Goal: Find specific page/section

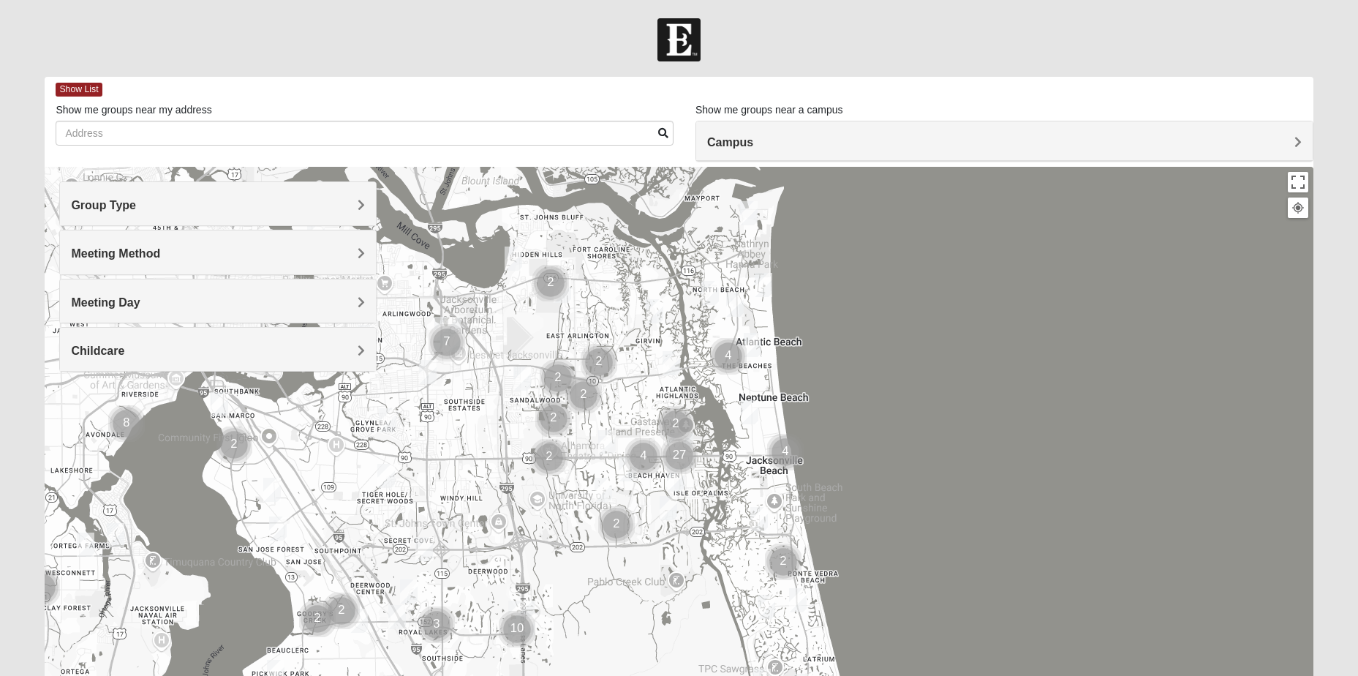
click at [292, 207] on h4 "Group Type" at bounding box center [218, 205] width 294 height 14
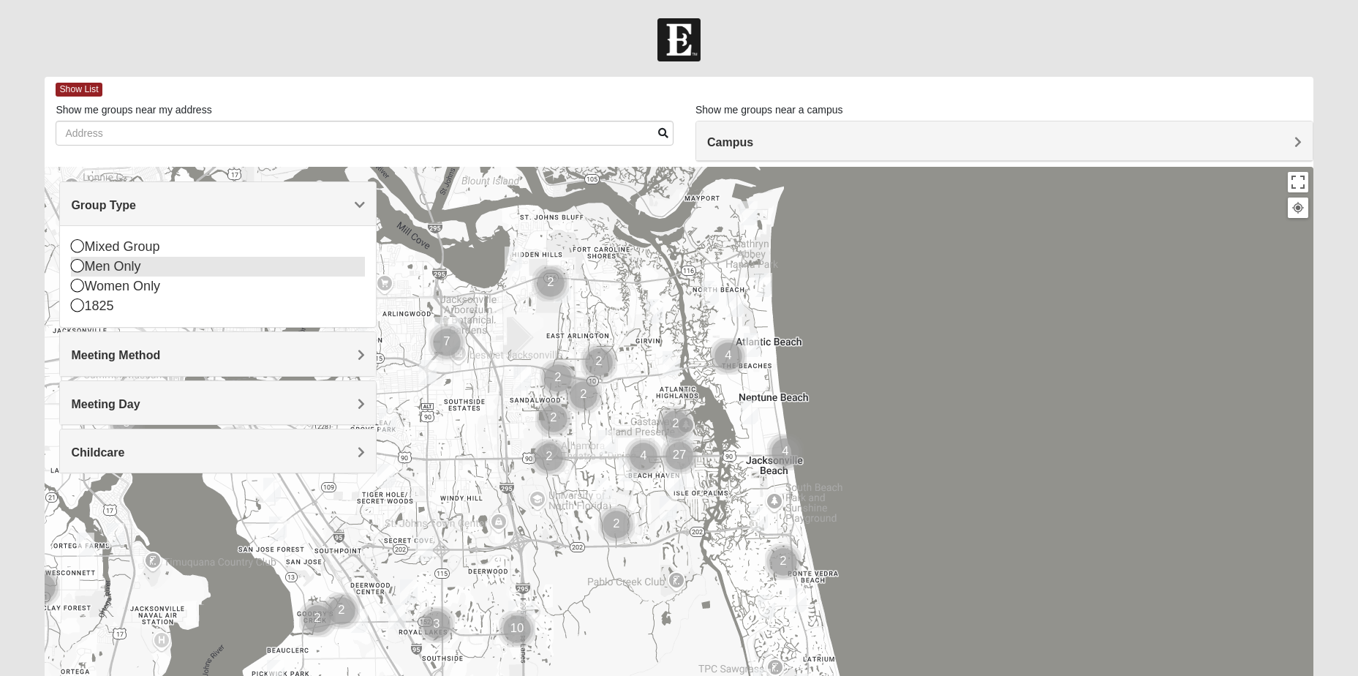
click at [80, 267] on icon at bounding box center [77, 265] width 13 height 13
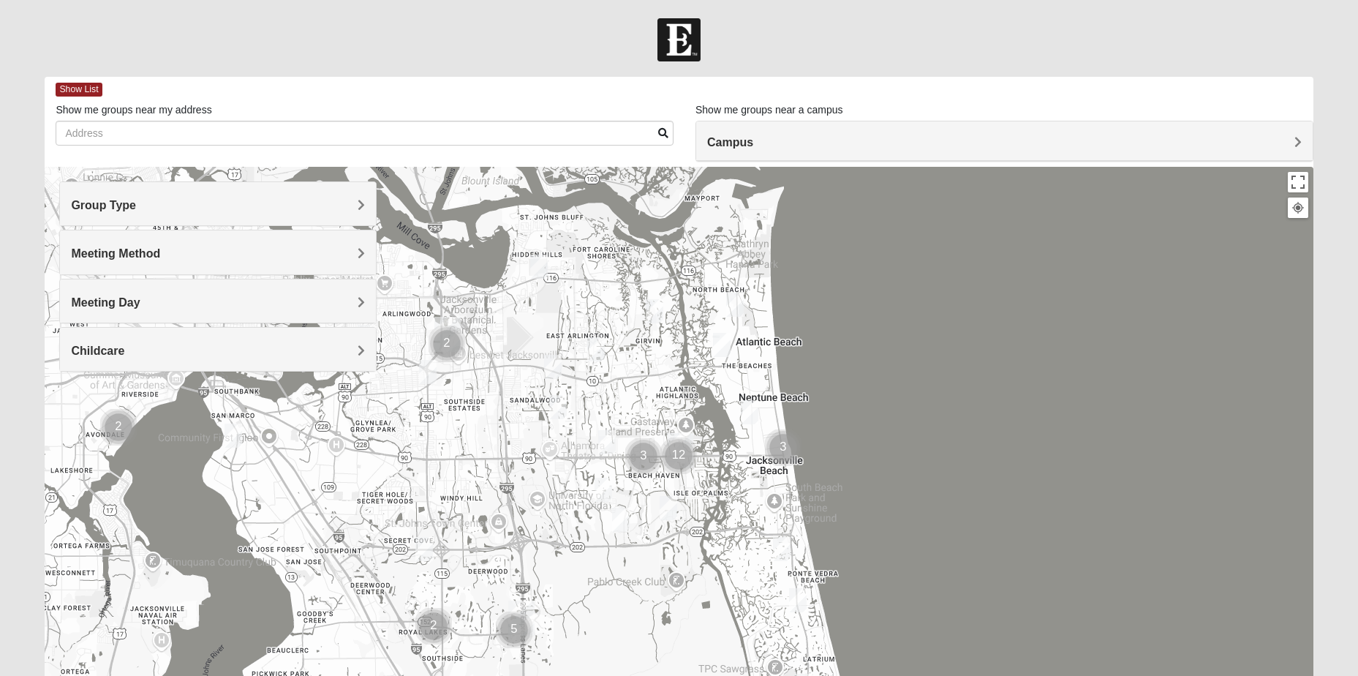
click at [103, 263] on div "Meeting Method" at bounding box center [218, 251] width 316 height 43
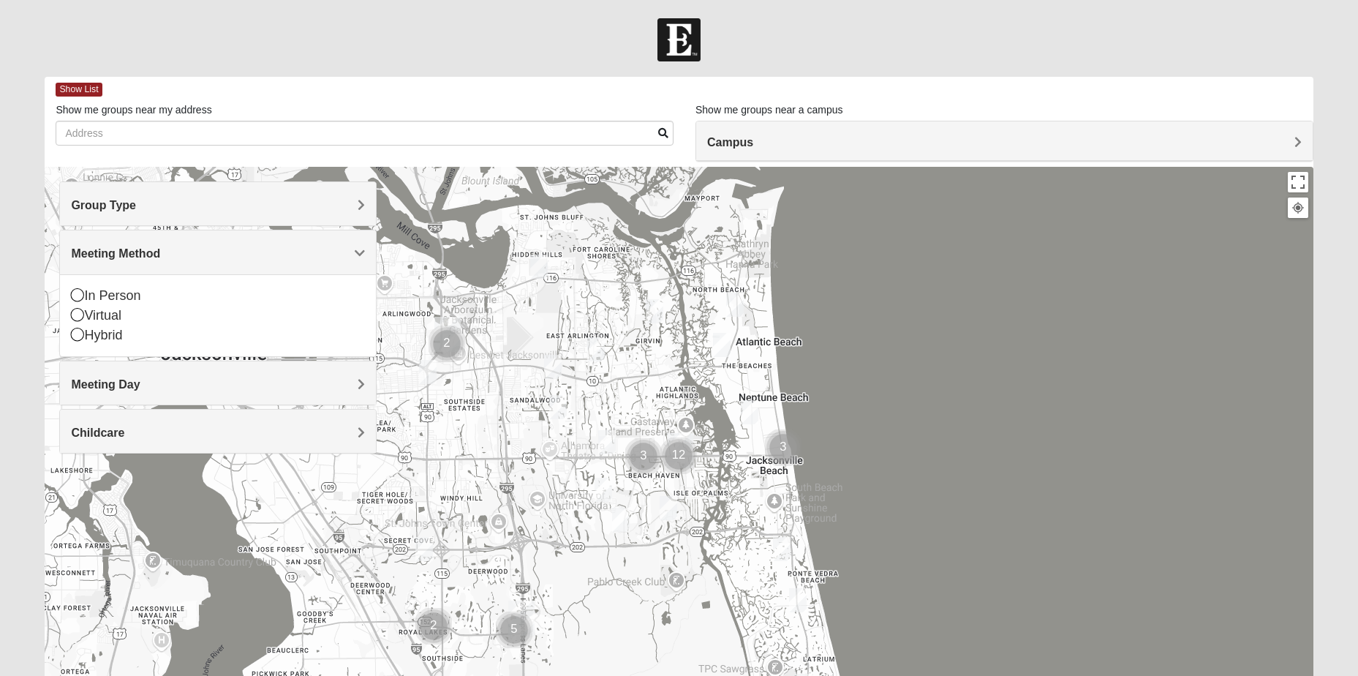
click at [103, 263] on div "Meeting Method" at bounding box center [218, 251] width 316 height 43
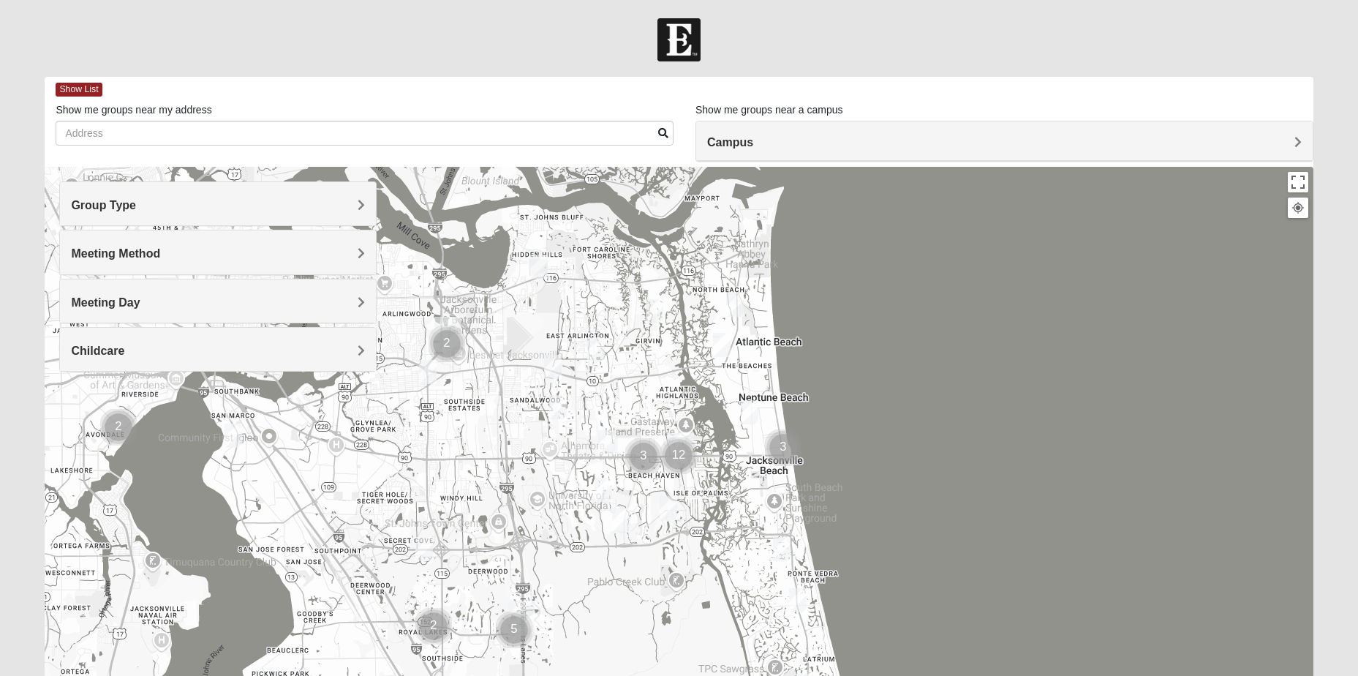
click at [106, 298] on span "Meeting Day" at bounding box center [105, 302] width 69 height 12
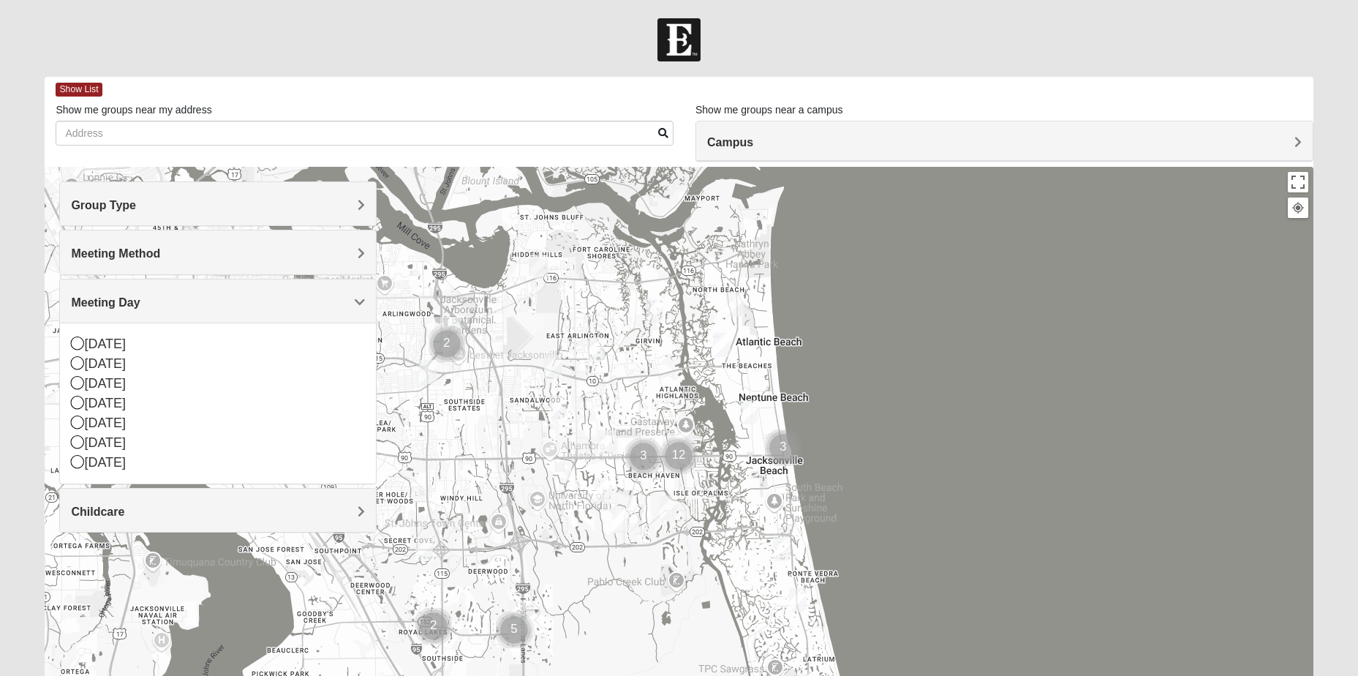
click at [118, 267] on div "Meeting Method" at bounding box center [218, 251] width 316 height 43
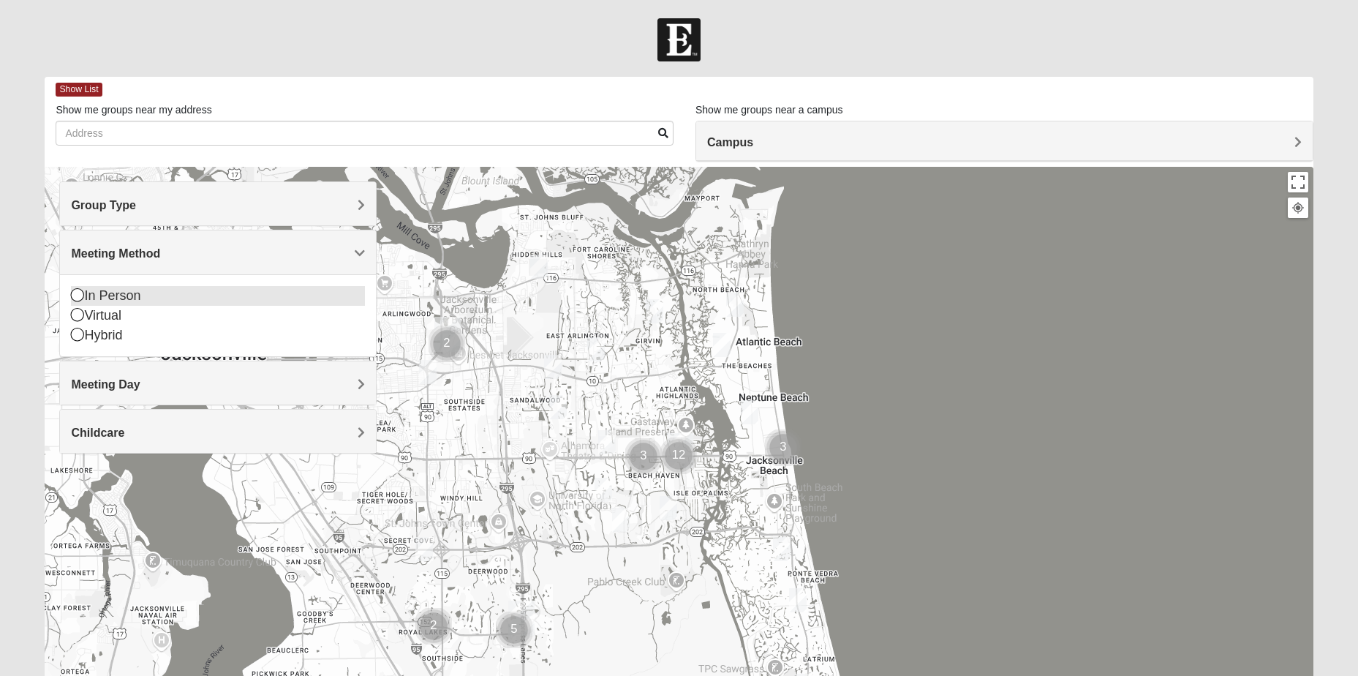
click at [75, 294] on icon at bounding box center [77, 294] width 13 height 13
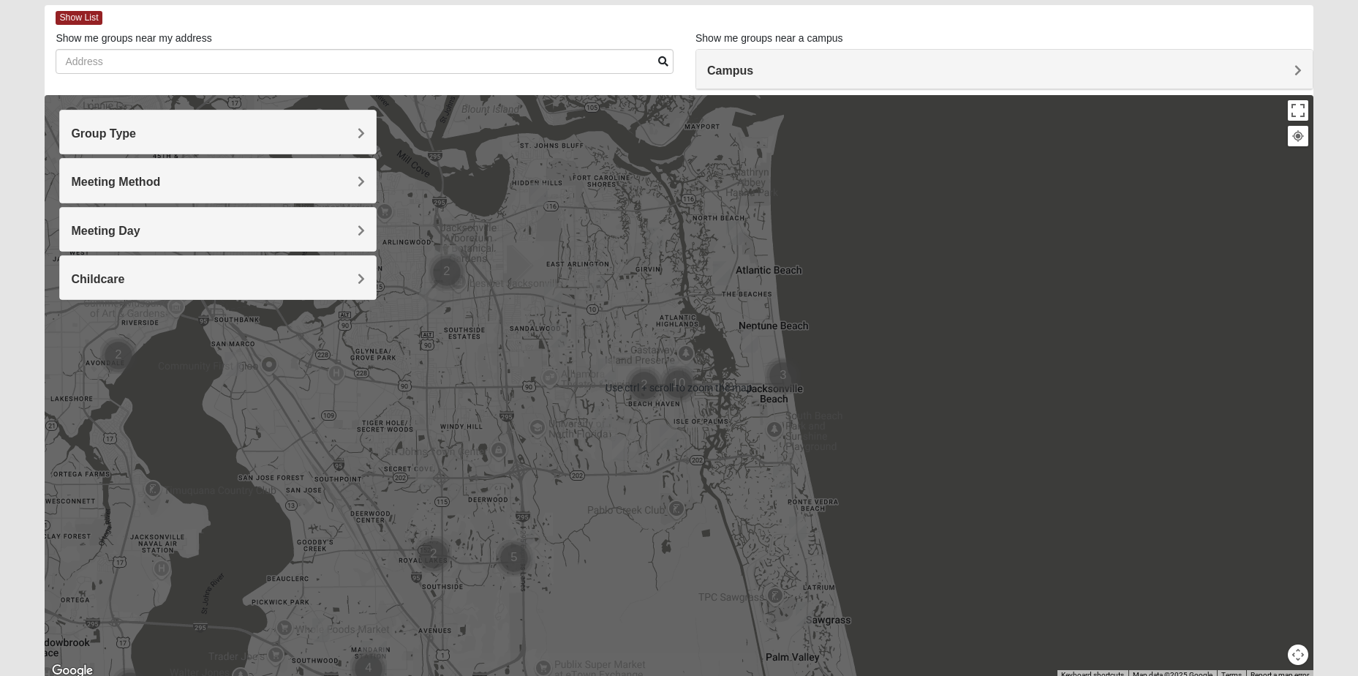
scroll to position [129, 0]
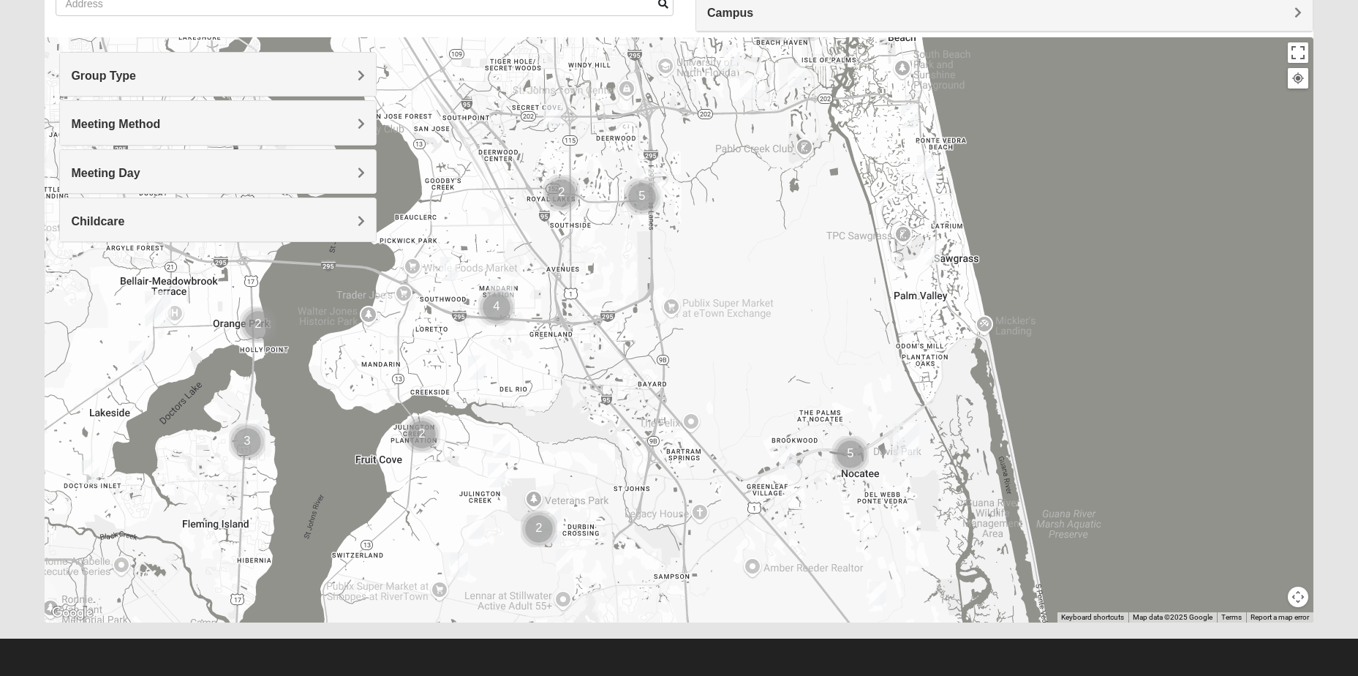
drag, startPoint x: 998, startPoint y: 446, endPoint x: 1125, endPoint y: 142, distance: 329.5
click at [1125, 142] on div at bounding box center [679, 329] width 1268 height 585
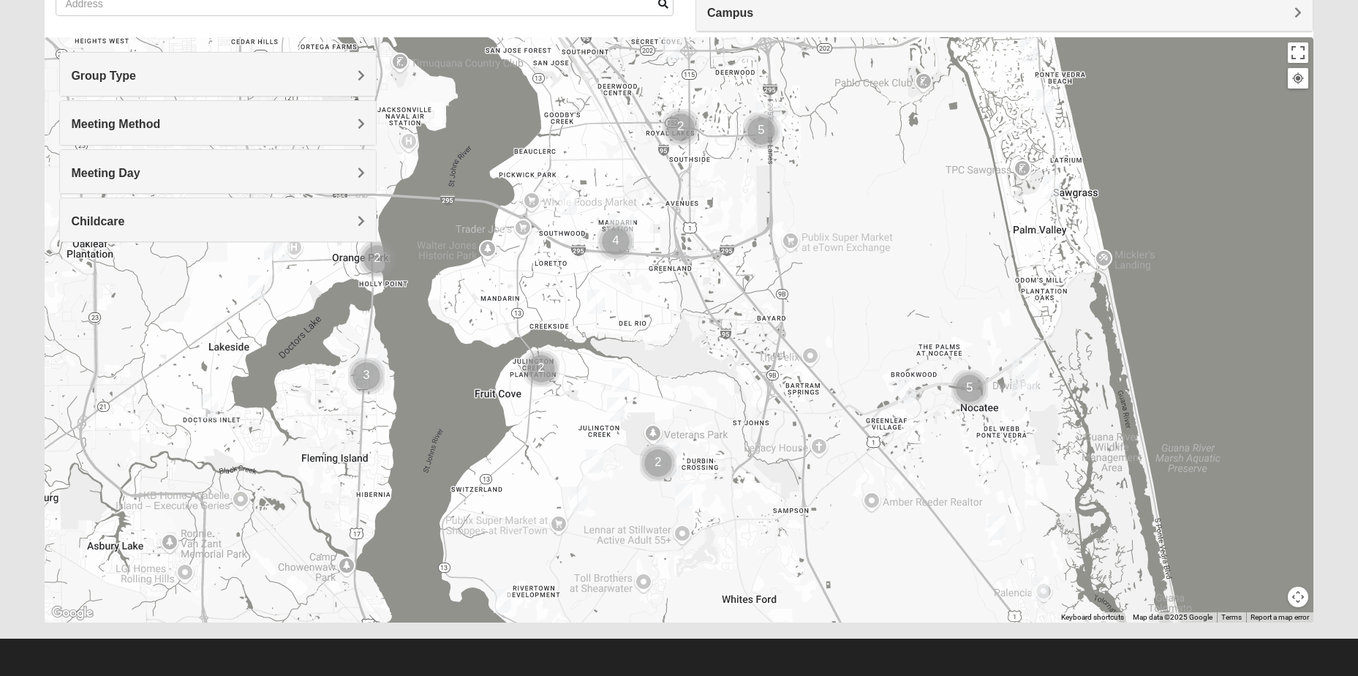
drag, startPoint x: 692, startPoint y: 494, endPoint x: 833, endPoint y: 423, distance: 157.7
click at [821, 423] on div at bounding box center [679, 329] width 1268 height 585
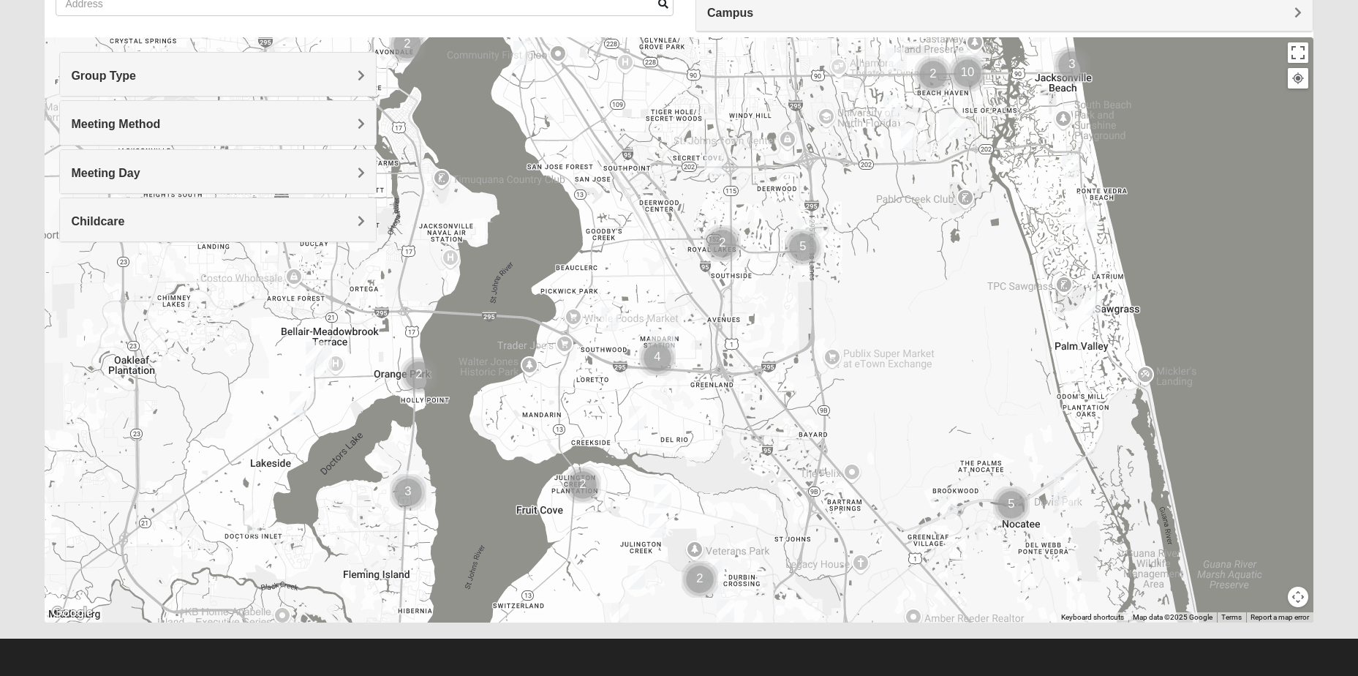
drag, startPoint x: 897, startPoint y: 348, endPoint x: 905, endPoint y: 468, distance: 120.2
click at [905, 468] on div at bounding box center [679, 329] width 1268 height 585
click at [652, 350] on img "Cluster of 4 groups" at bounding box center [657, 357] width 37 height 37
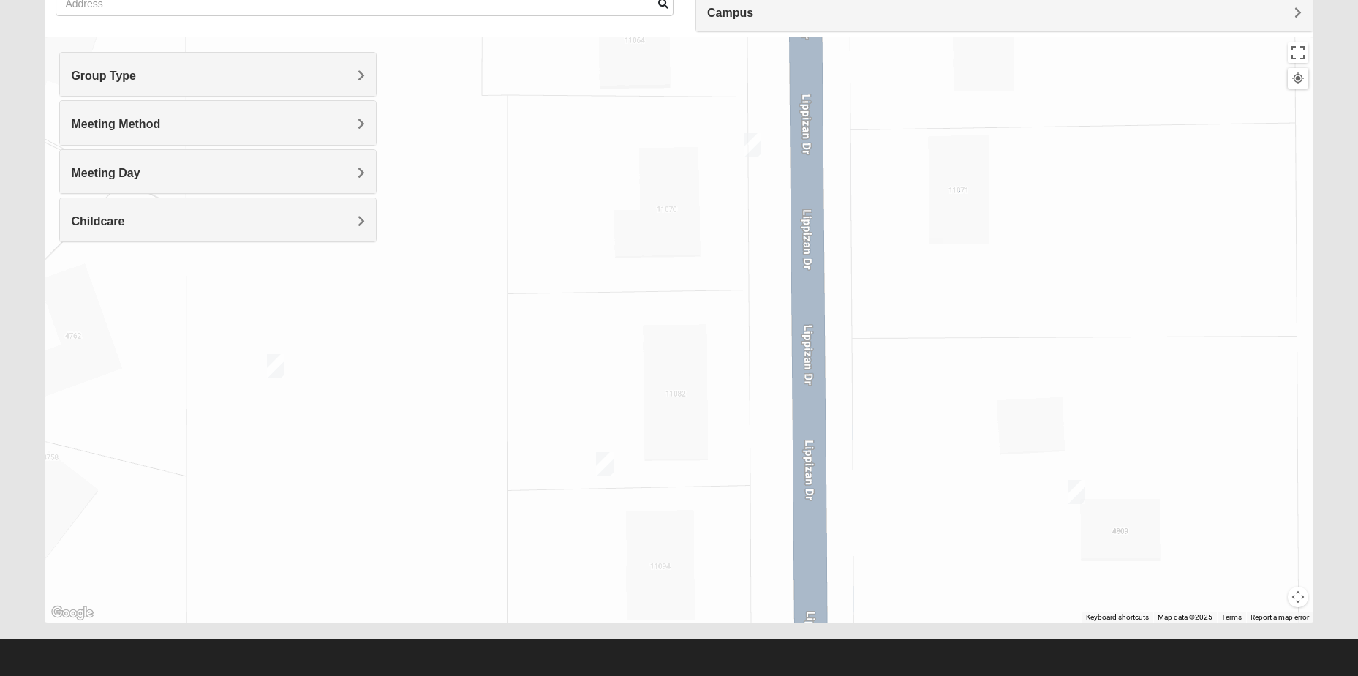
click at [605, 470] on img "On Campus Mens Schultz 32257" at bounding box center [605, 464] width 18 height 24
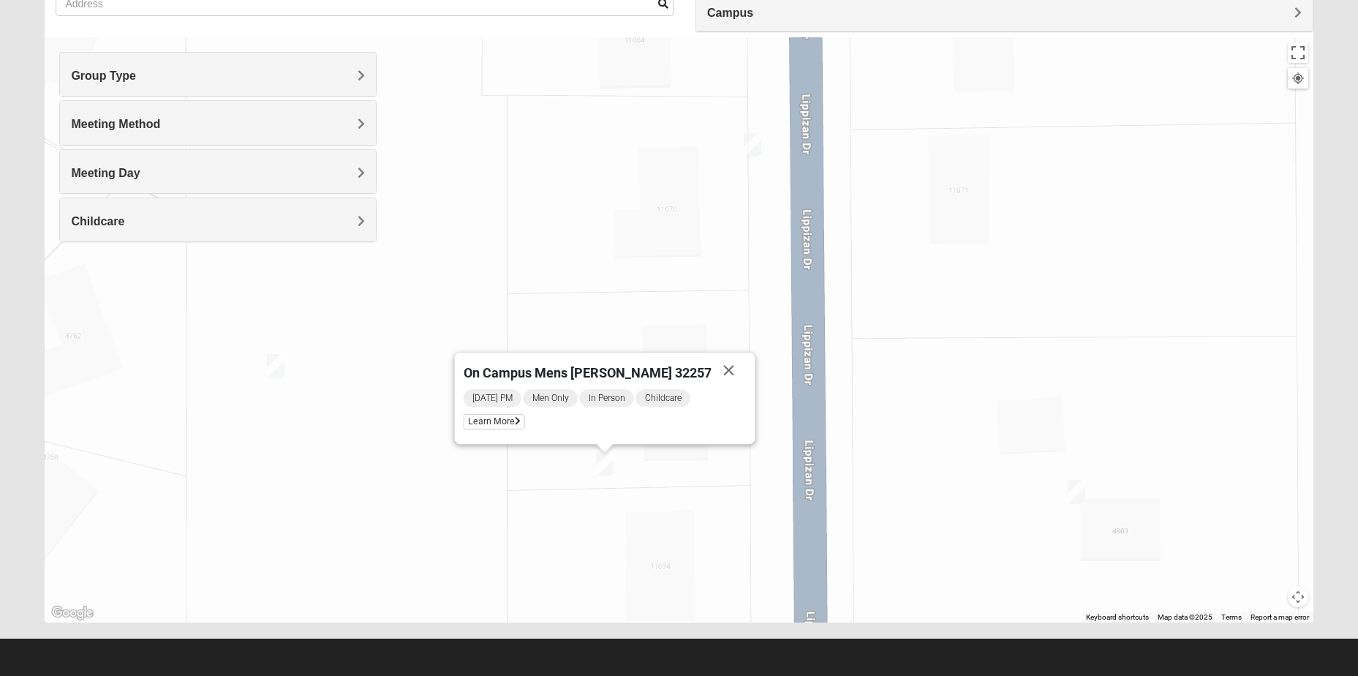
click at [605, 470] on img "On Campus Mens Schultz 32257" at bounding box center [605, 464] width 18 height 24
click at [525, 422] on span "Learn More" at bounding box center [494, 421] width 61 height 15
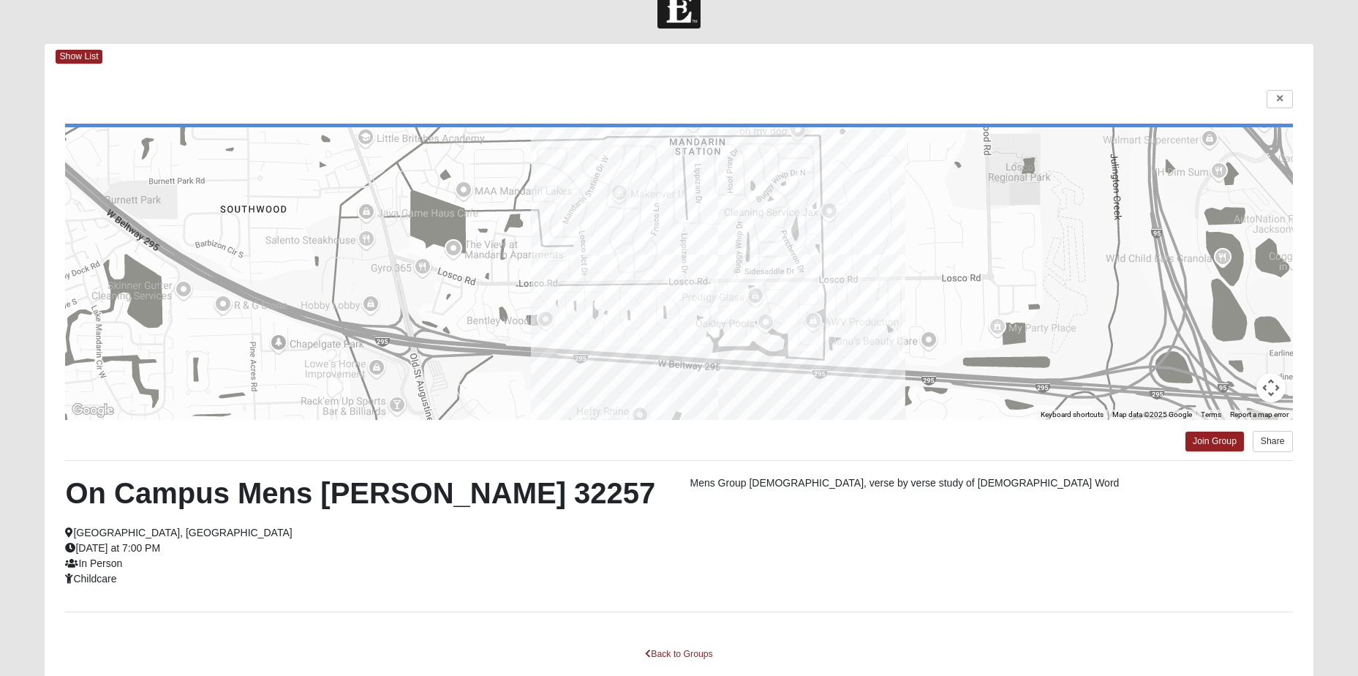
scroll to position [0, 0]
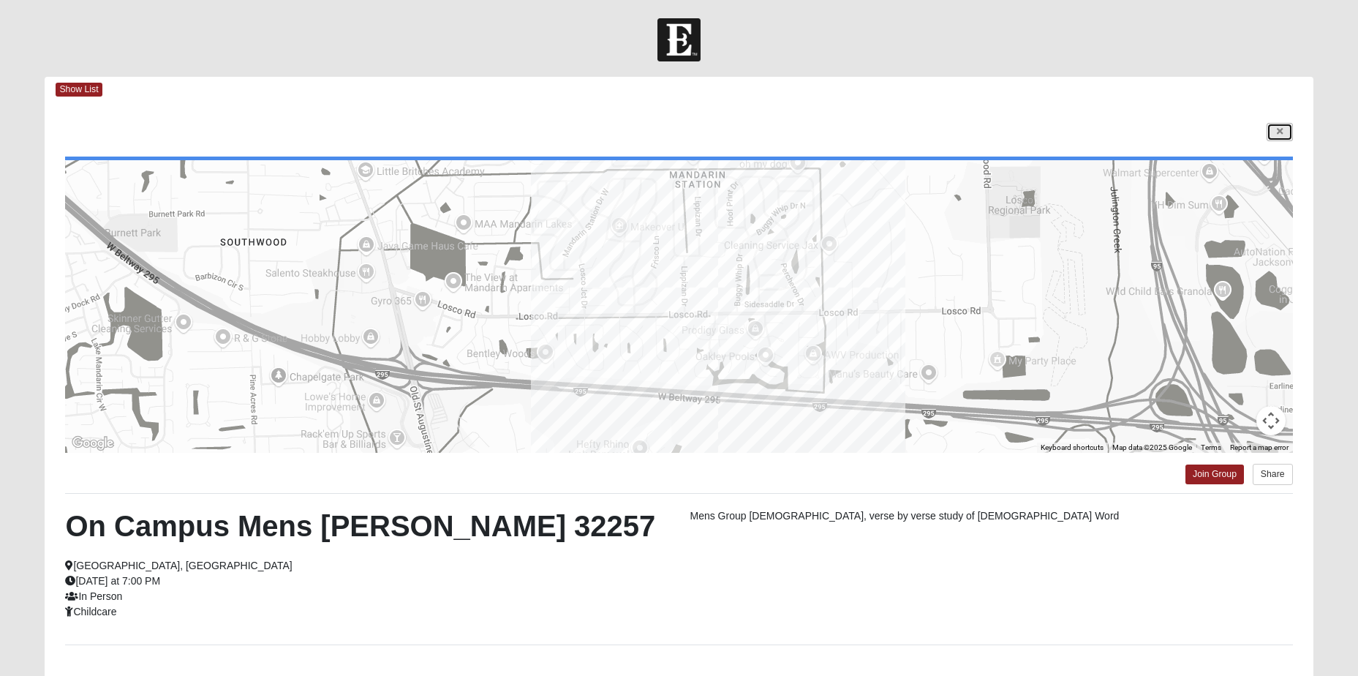
click at [1277, 129] on icon at bounding box center [1280, 131] width 6 height 9
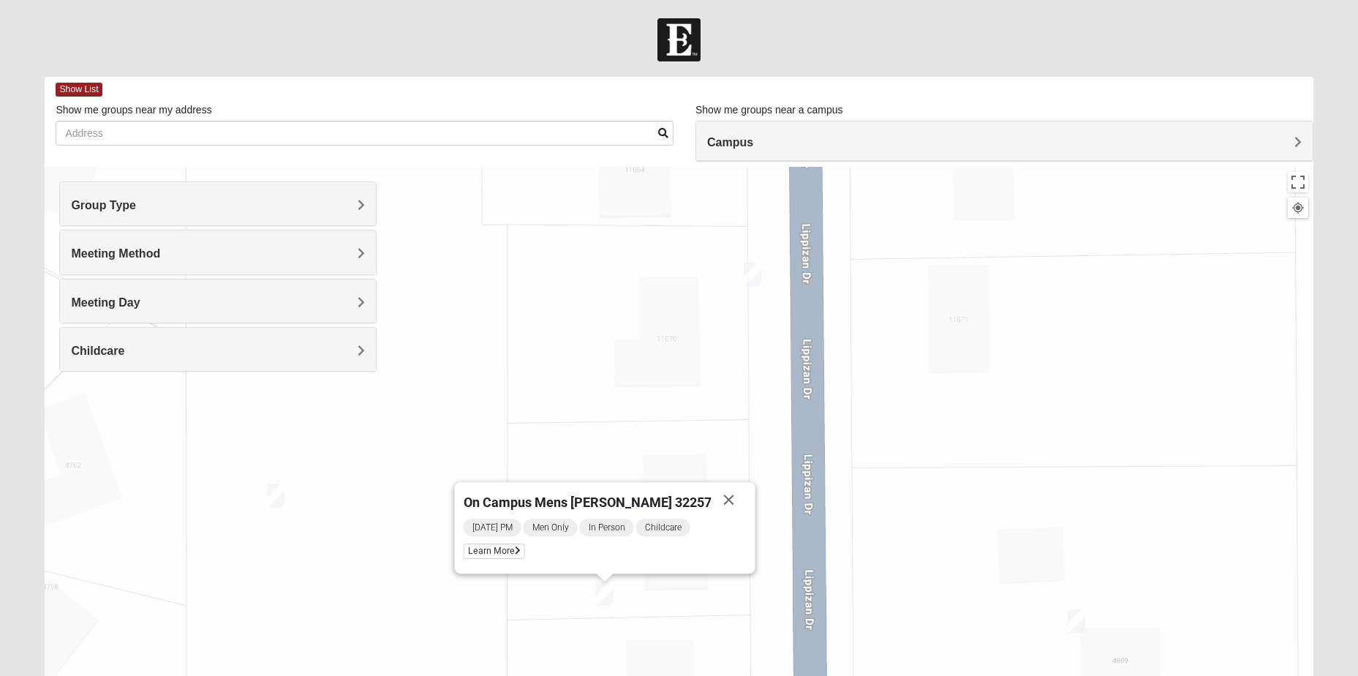
click at [758, 282] on img "On Campus Mens Hoffstatter 32257" at bounding box center [753, 275] width 18 height 24
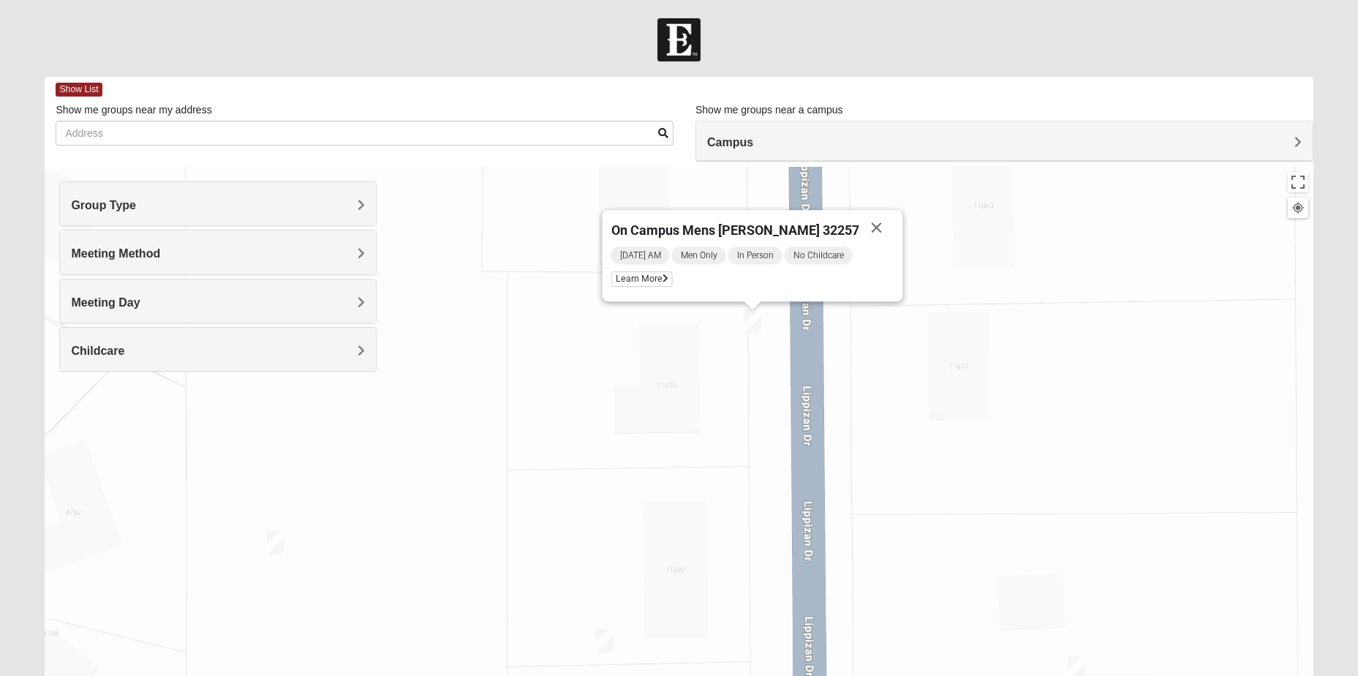
click at [1074, 671] on img "On Campus Mens Willis 32257" at bounding box center [1077, 668] width 18 height 24
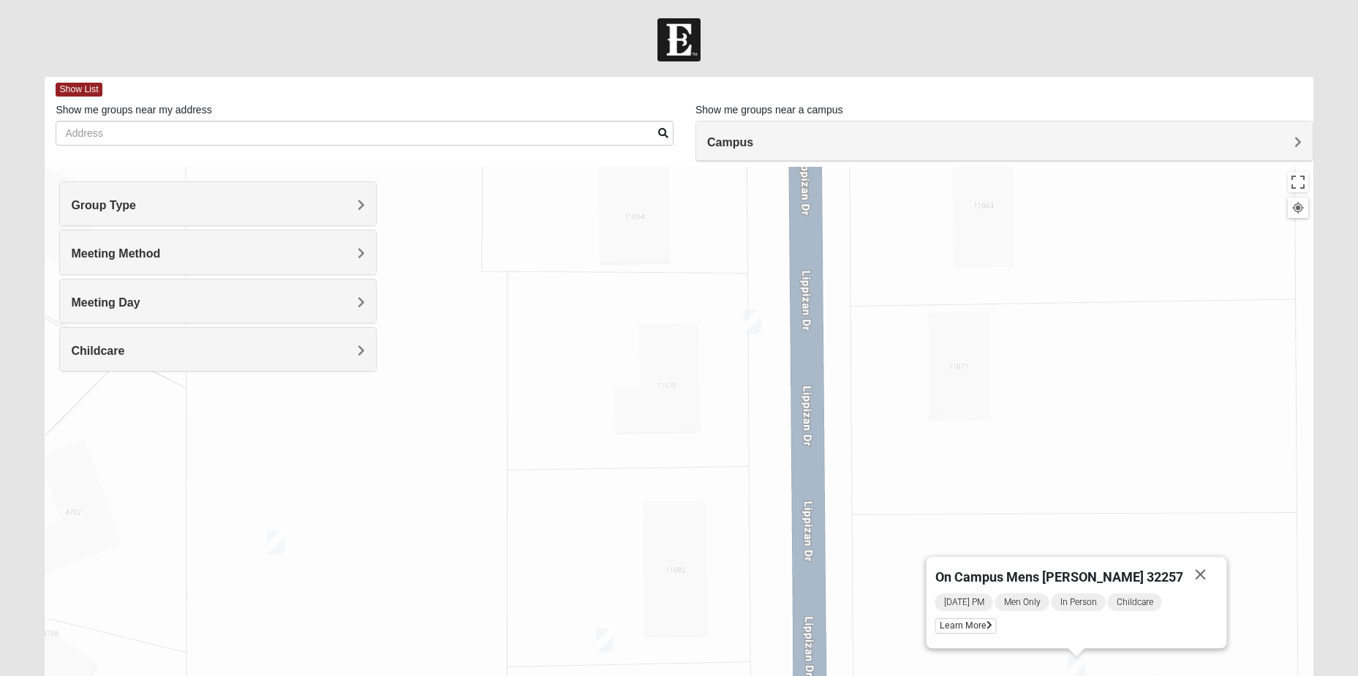
click at [283, 549] on img "On Campus Mens Gruber 32257" at bounding box center [276, 542] width 18 height 24
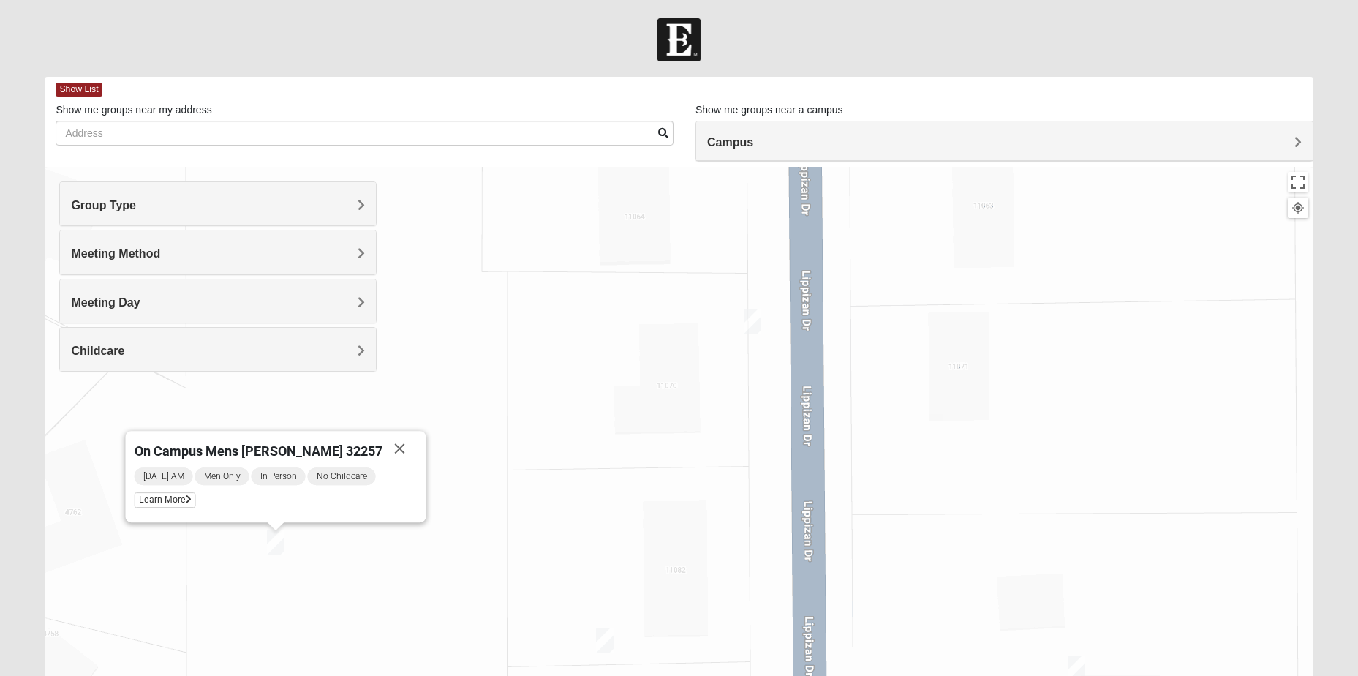
click at [280, 543] on img "On Campus Mens Gruber 32257" at bounding box center [276, 542] width 18 height 24
click at [179, 483] on span "[DATE] AM" at bounding box center [164, 476] width 59 height 18
click at [184, 494] on span "Learn More" at bounding box center [165, 499] width 61 height 15
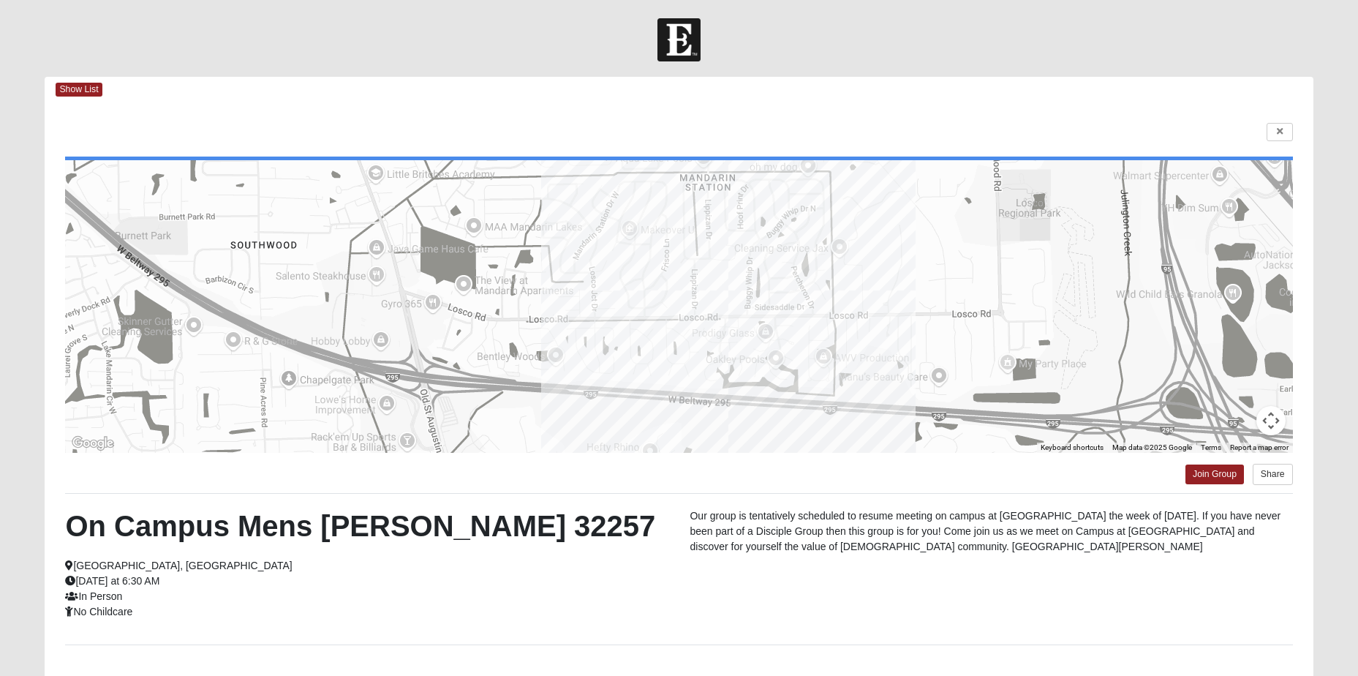
click at [1265, 129] on div at bounding box center [678, 132] width 1227 height 19
click at [1283, 127] on link at bounding box center [1280, 132] width 26 height 18
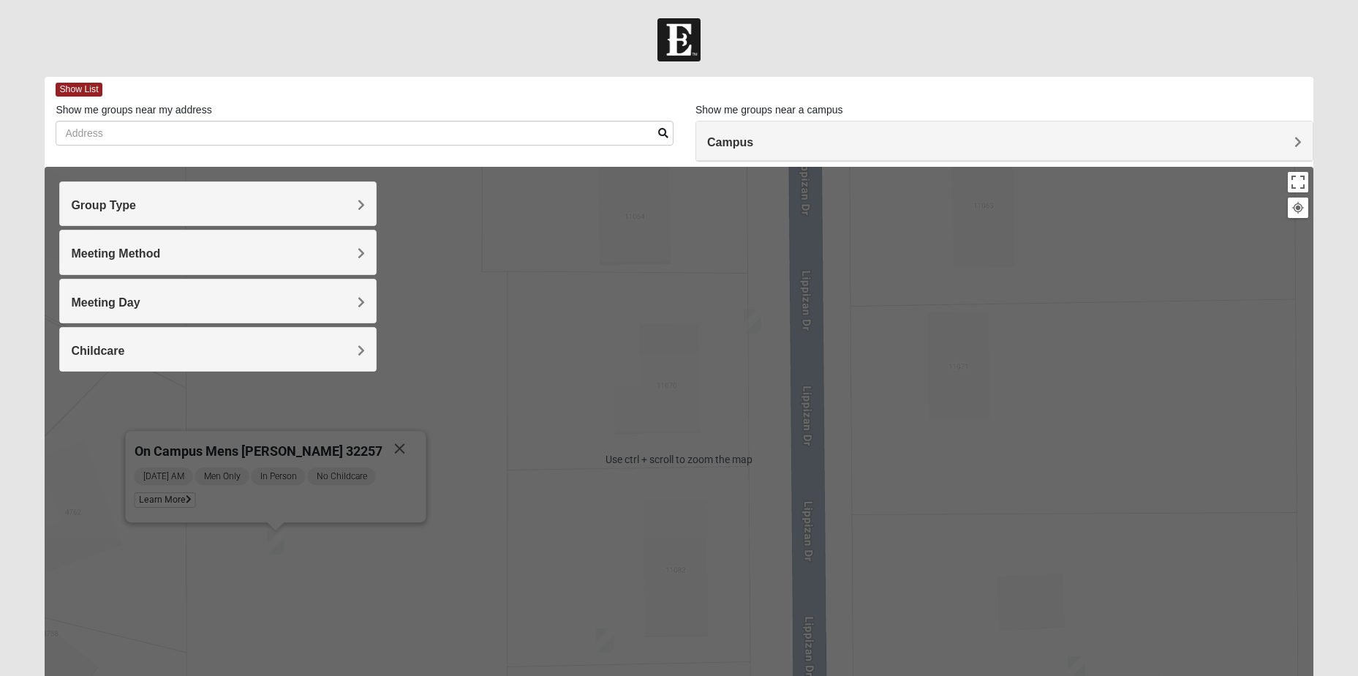
click at [226, 216] on div "Group Type" at bounding box center [218, 203] width 316 height 43
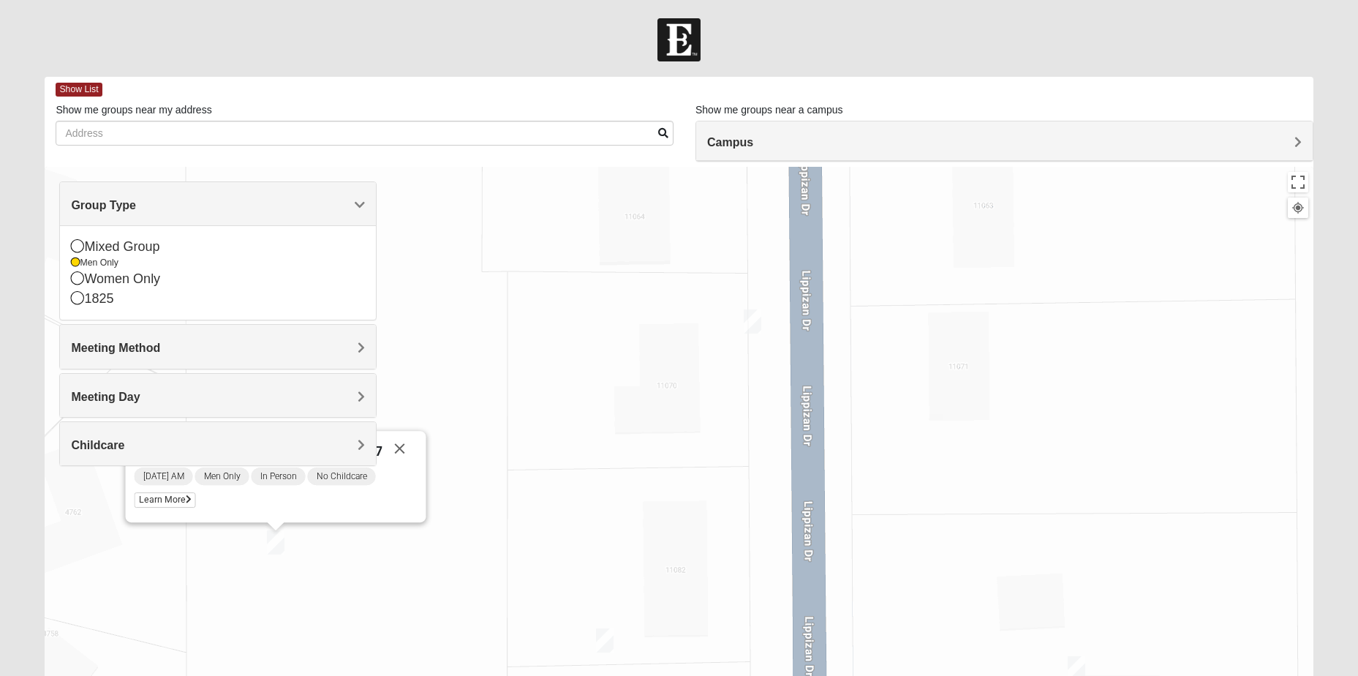
click at [214, 216] on div "Group Type" at bounding box center [218, 203] width 316 height 43
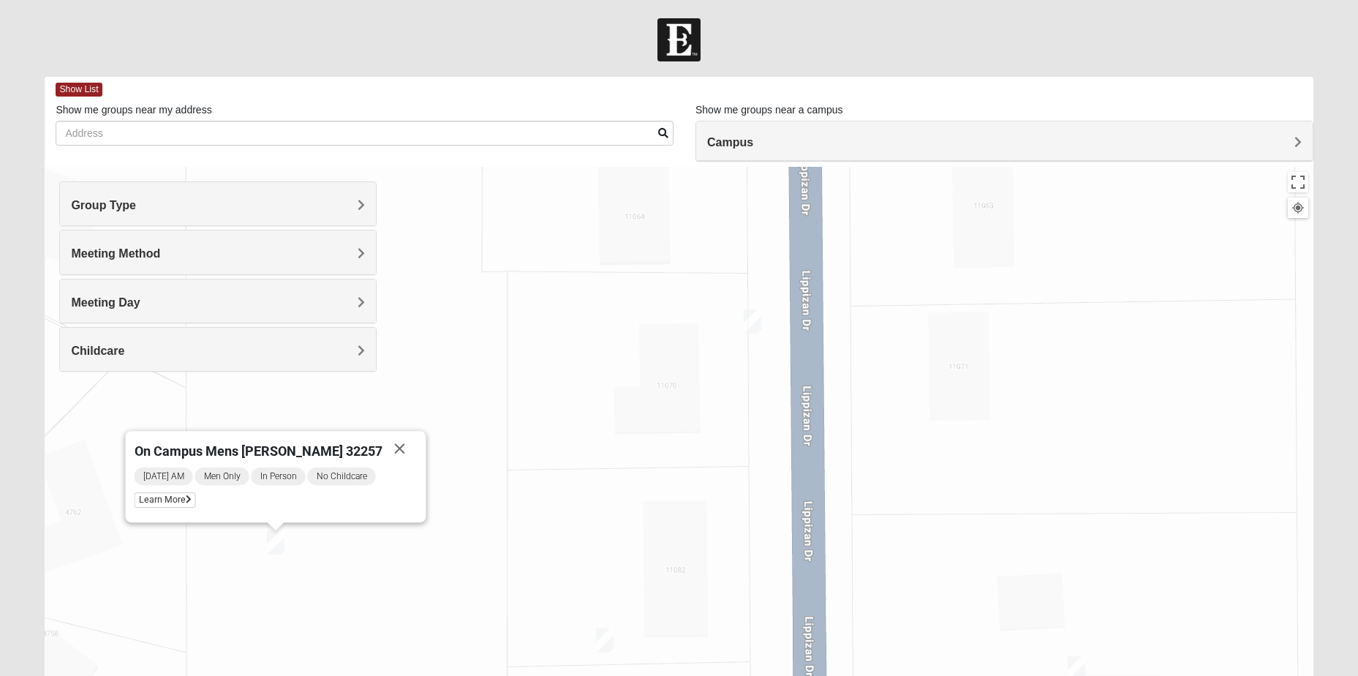
click at [192, 241] on div "Meeting Method" at bounding box center [218, 251] width 316 height 43
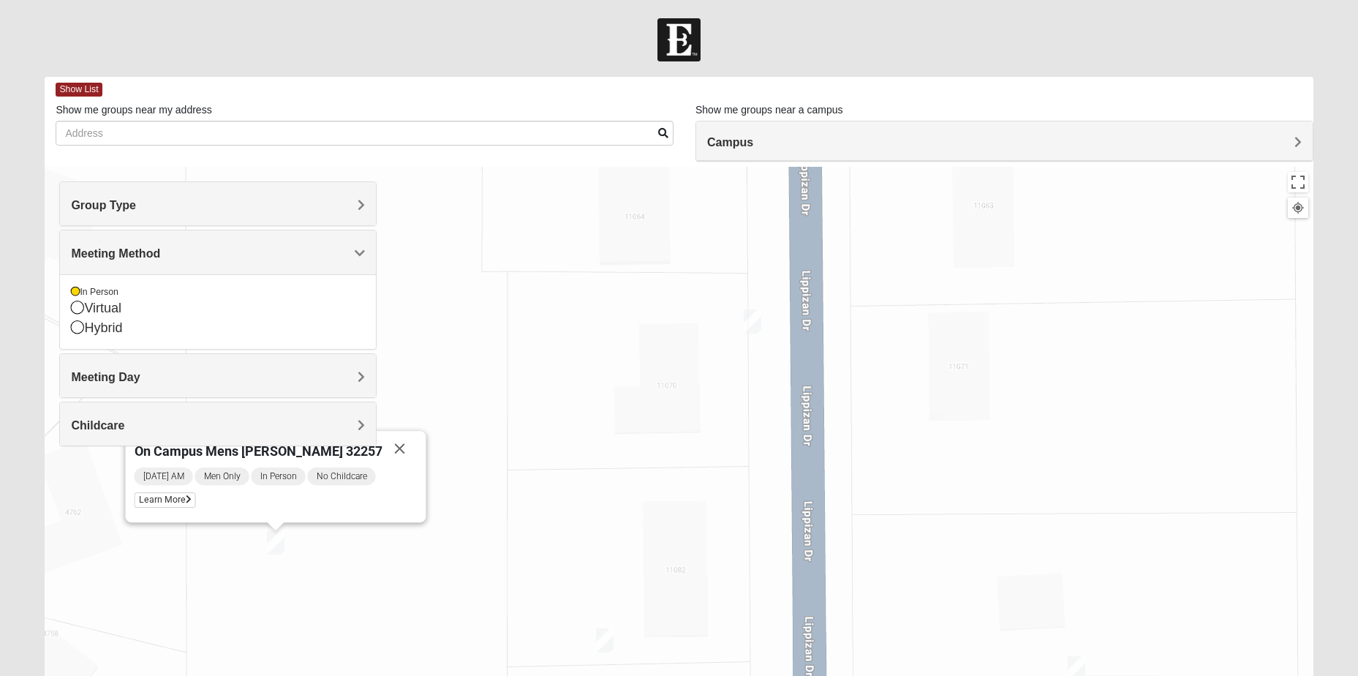
click at [192, 241] on div "Meeting Method" at bounding box center [218, 251] width 316 height 43
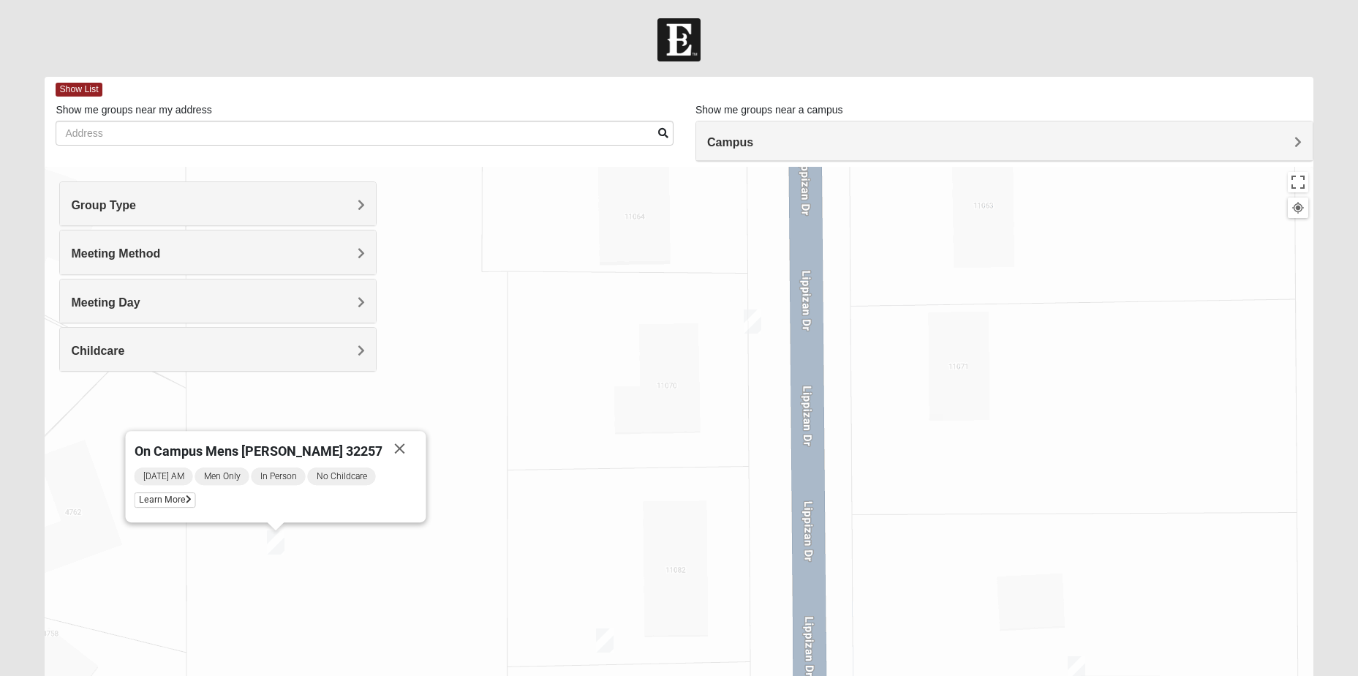
click at [159, 293] on div "Meeting Day" at bounding box center [218, 300] width 316 height 43
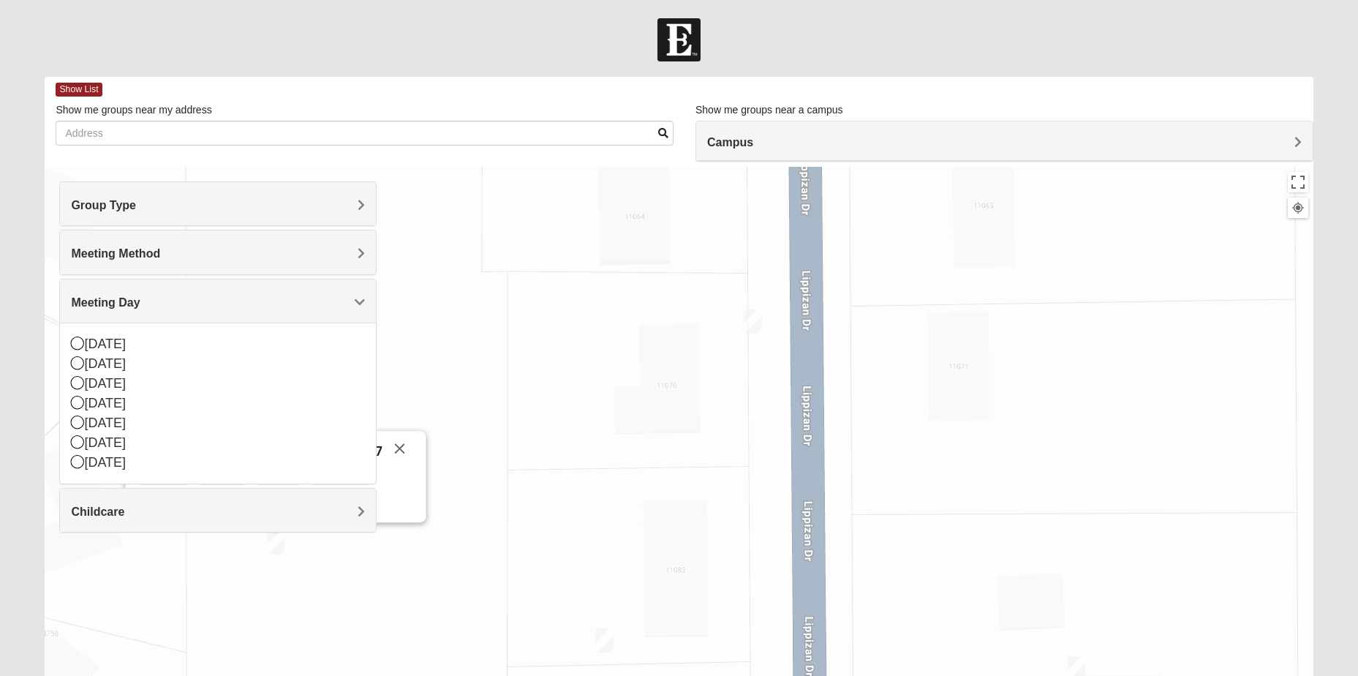
click at [159, 295] on div "Meeting Day" at bounding box center [218, 300] width 316 height 43
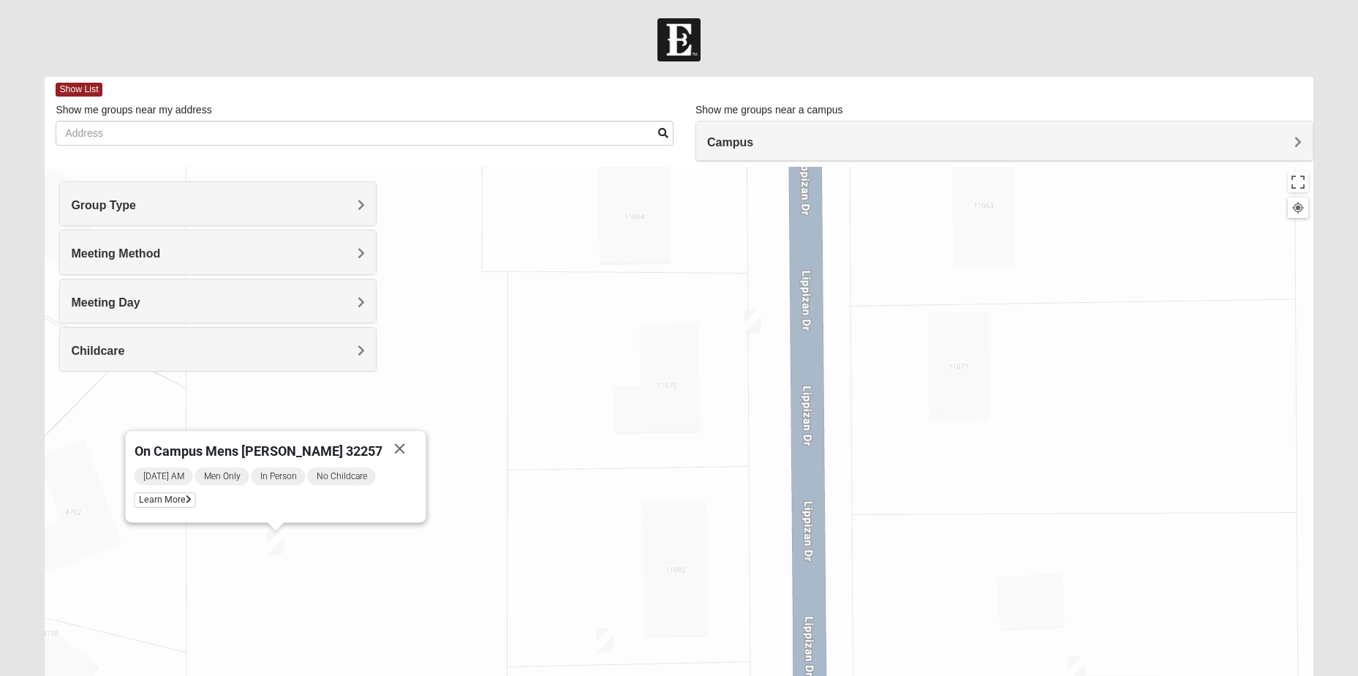
click at [161, 342] on div "Childcare" at bounding box center [218, 349] width 316 height 43
click at [152, 356] on h4 "Childcare" at bounding box center [218, 351] width 294 height 14
